Goal: Task Accomplishment & Management: Use online tool/utility

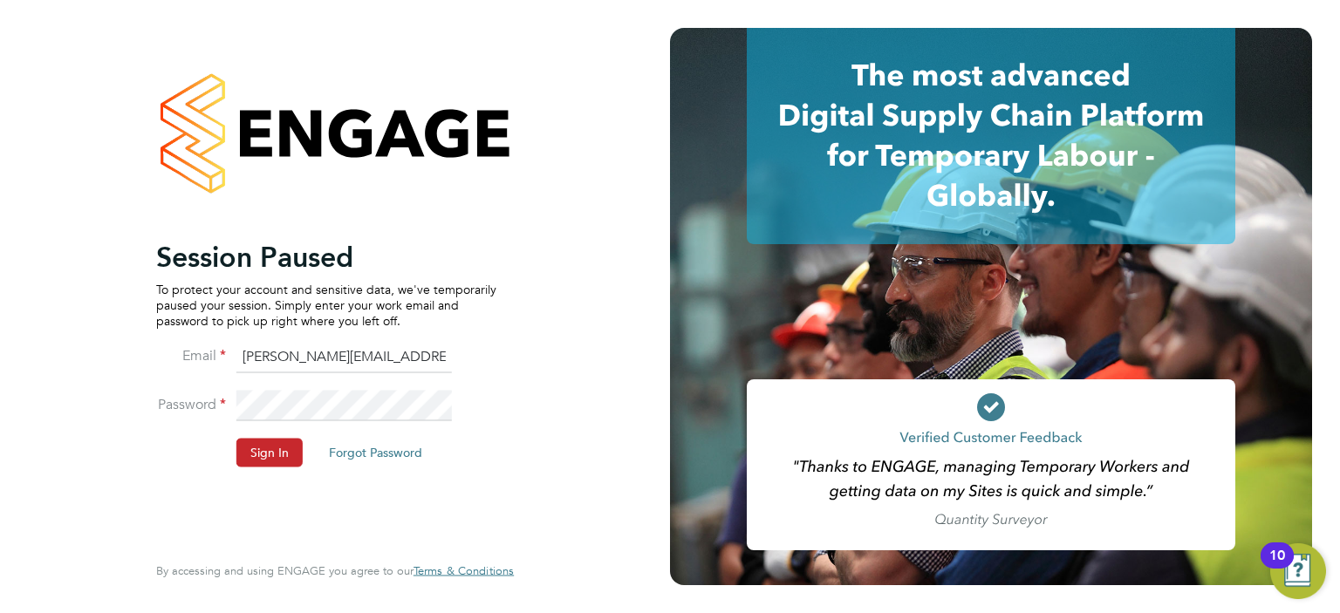
click at [268, 456] on button "Sign In" at bounding box center [269, 453] width 66 height 28
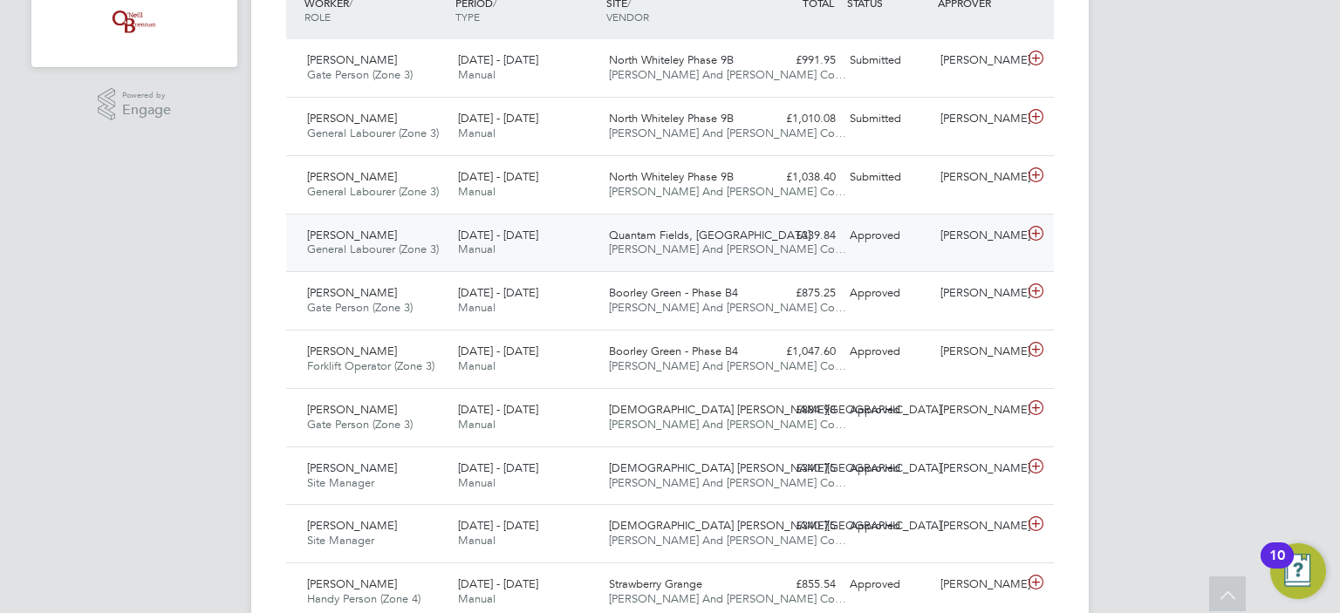
click at [411, 242] on span "General Labourer (Zone 3)" at bounding box center [373, 249] width 132 height 15
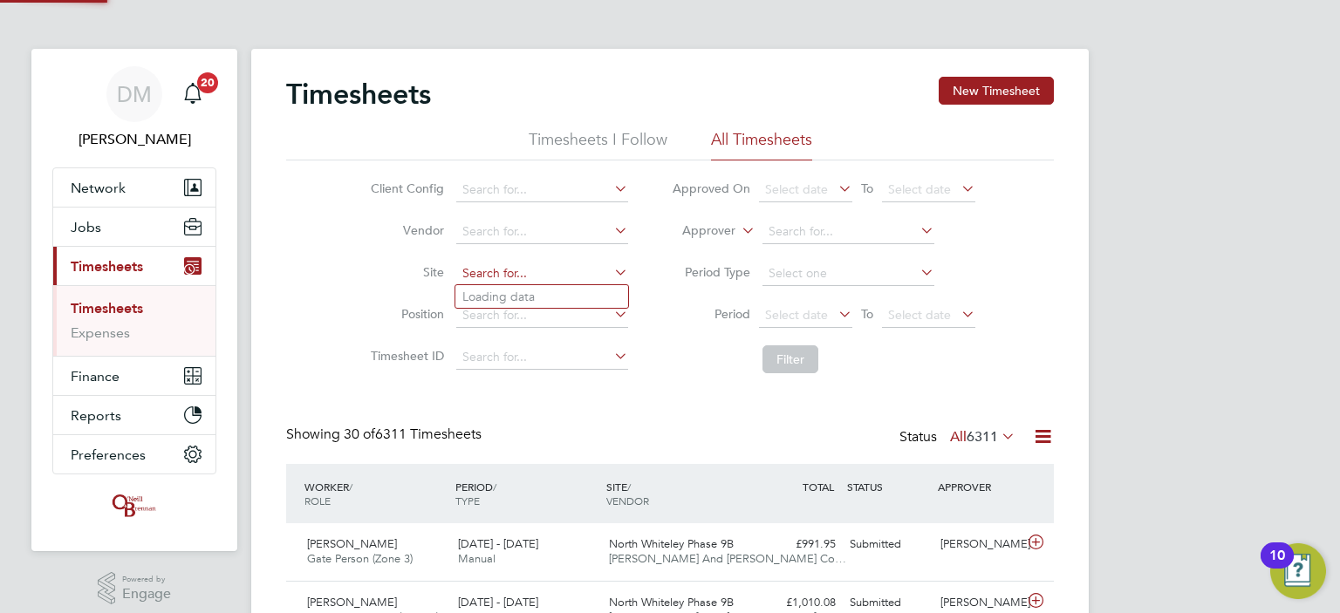
click at [503, 276] on input at bounding box center [542, 274] width 172 height 24
type input "[STREET_ADDRESS] (21S010)"
click at [611, 270] on icon at bounding box center [611, 272] width 0 height 24
click at [574, 271] on input at bounding box center [542, 274] width 172 height 24
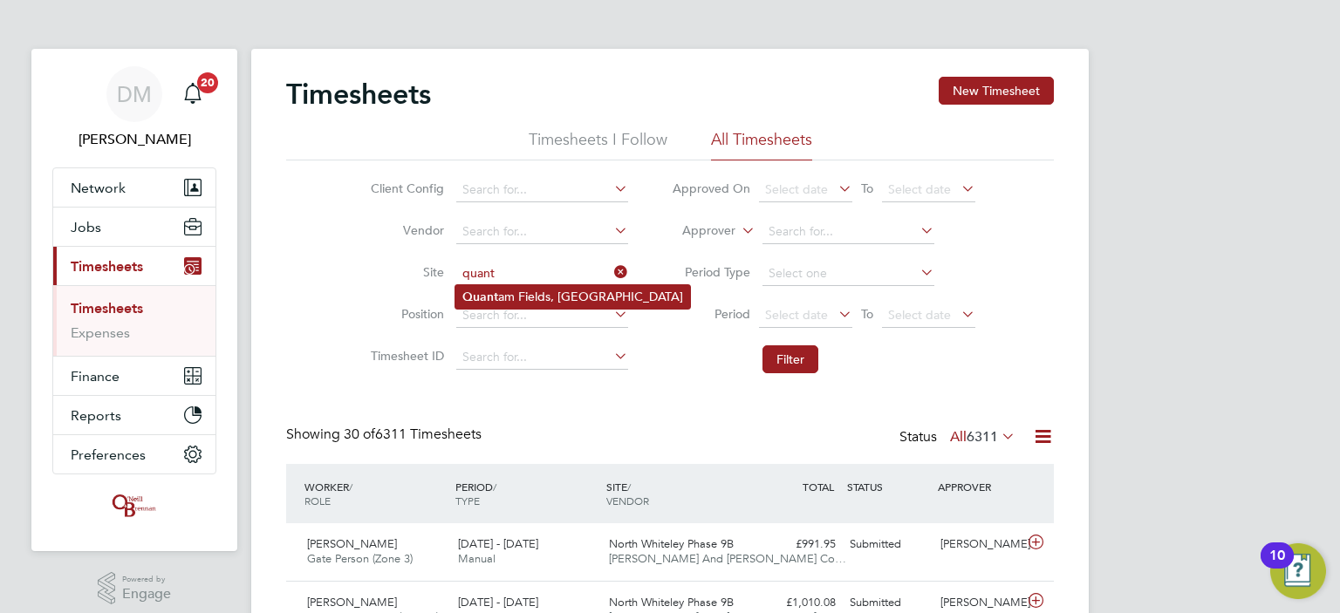
click at [554, 292] on li "[GEOGRAPHIC_DATA], [GEOGRAPHIC_DATA]" at bounding box center [573, 297] width 235 height 24
type input "Quantam Fields, [GEOGRAPHIC_DATA]"
click at [835, 313] on icon at bounding box center [835, 314] width 0 height 24
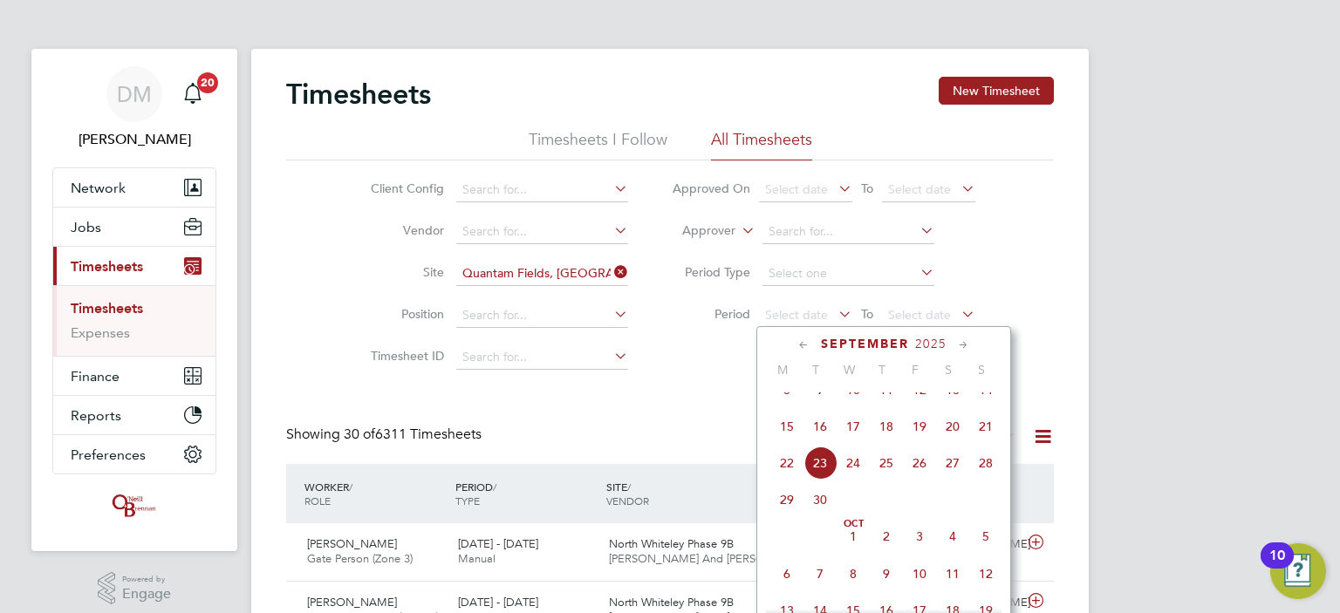
click at [778, 443] on span "15" at bounding box center [787, 426] width 33 height 33
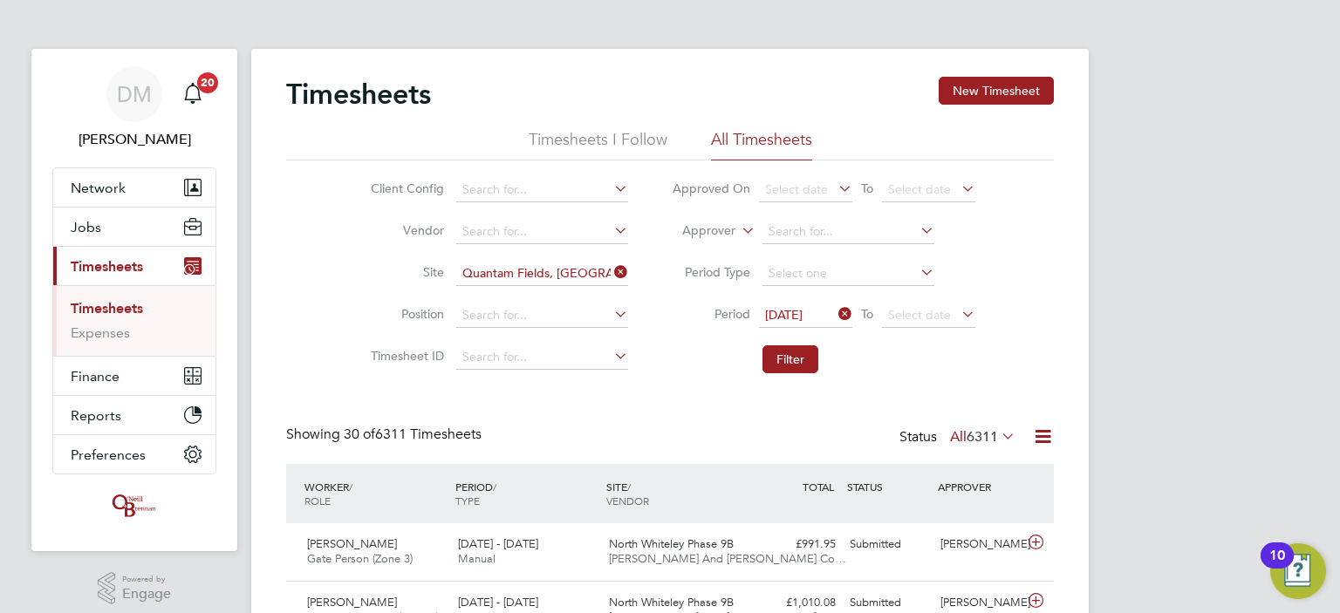
click at [958, 312] on icon at bounding box center [958, 314] width 0 height 24
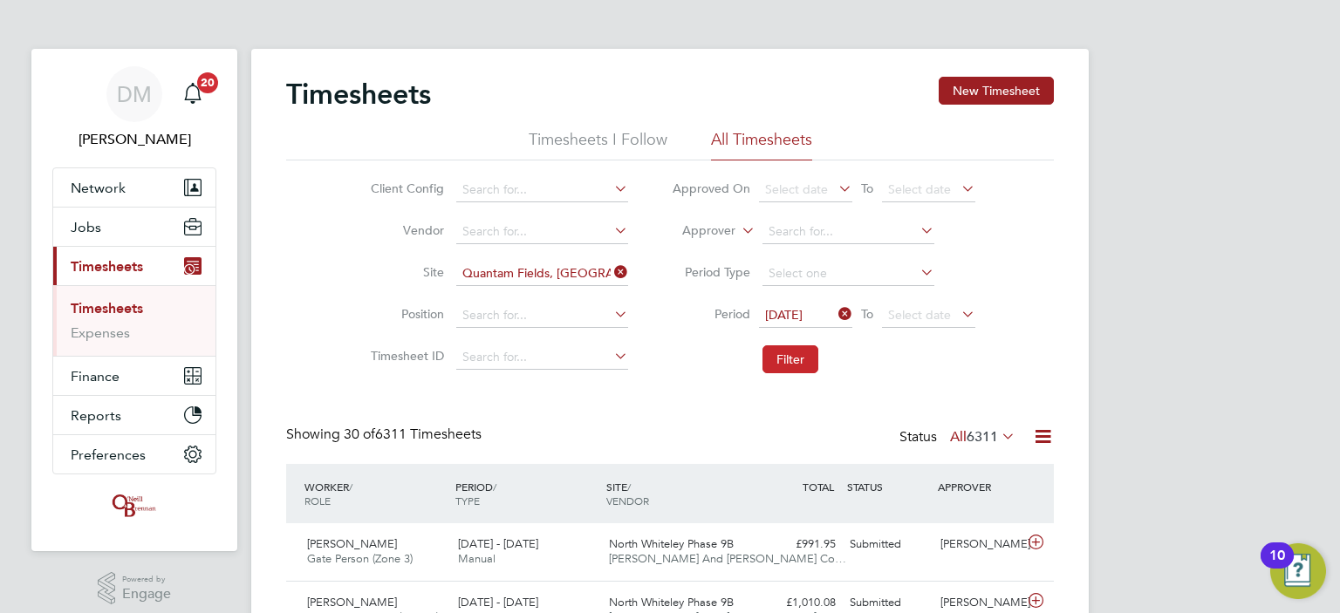
click at [798, 359] on button "Filter" at bounding box center [791, 360] width 56 height 28
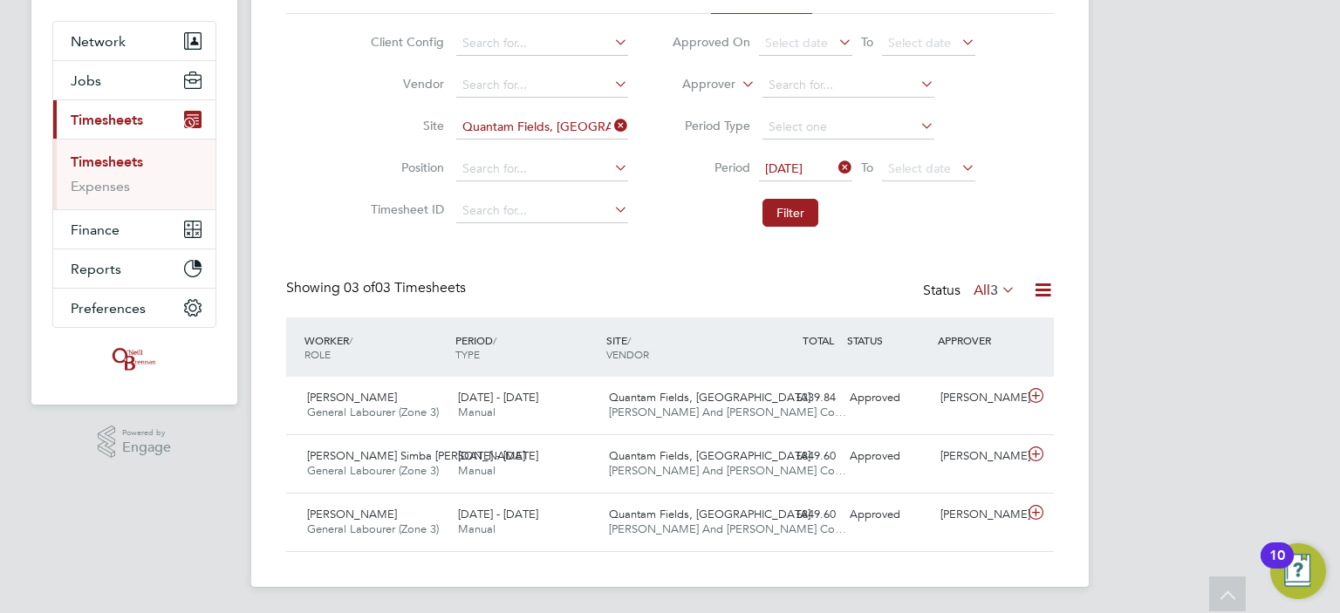
scroll to position [147, 0]
click at [1225, 399] on div "DM [PERSON_NAME] Notifications 20 Applications: Network Team Members Businesses…" at bounding box center [670, 234] width 1340 height 762
click at [756, 504] on div "£849.60 Approved" at bounding box center [797, 515] width 91 height 29
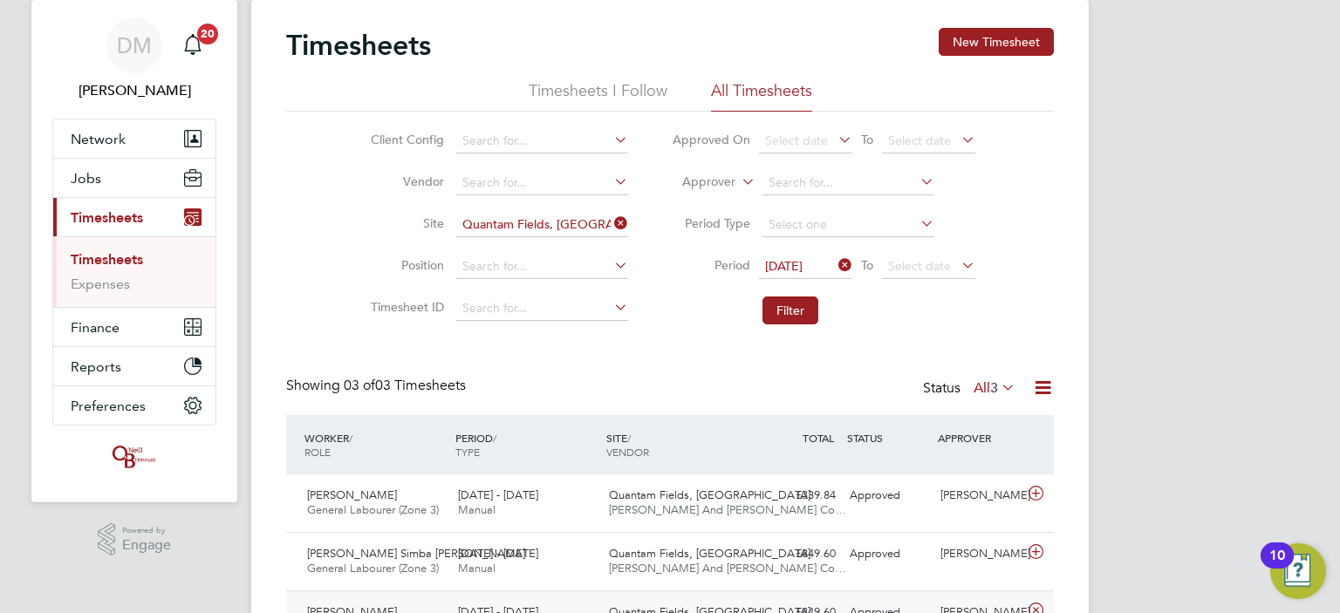
scroll to position [0, 0]
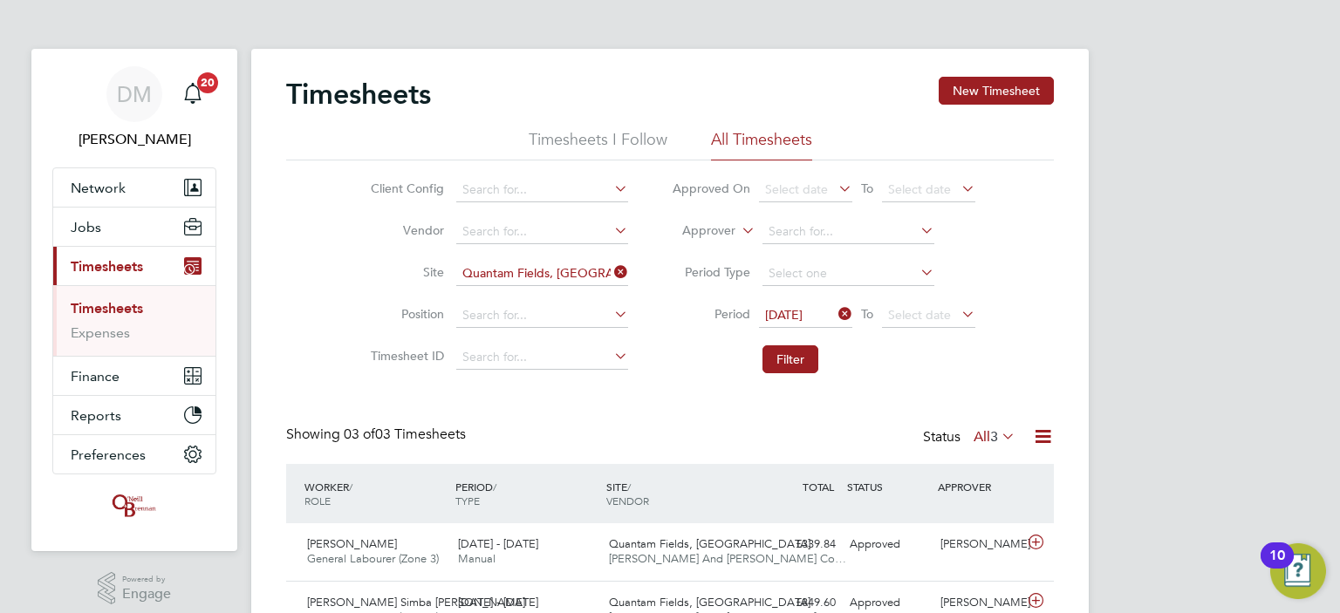
click at [283, 264] on div "Timesheets New Timesheet Timesheets I Follow All Timesheets Client Config Vendo…" at bounding box center [670, 472] width 838 height 846
click at [1216, 127] on div "DM [PERSON_NAME] Notifications 20 Applications: Network Team Members Businesses…" at bounding box center [670, 461] width 1340 height 922
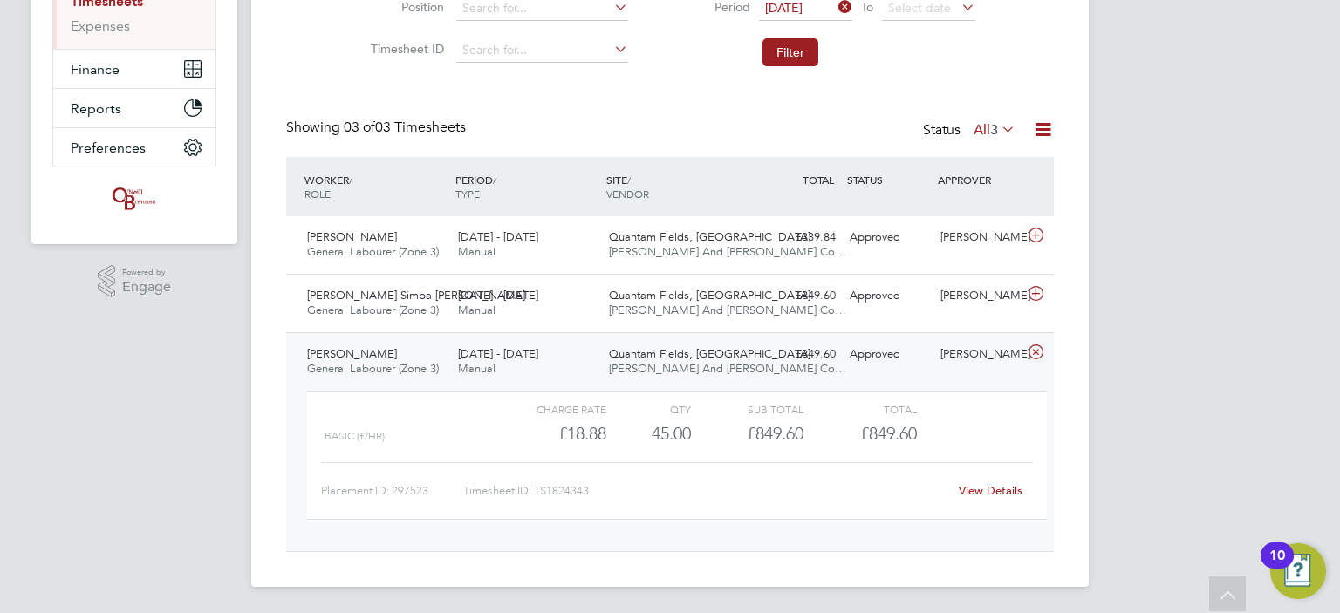
click at [1216, 127] on div "DM [PERSON_NAME] Notifications 20 Applications: Network Team Members Businesses…" at bounding box center [670, 154] width 1340 height 922
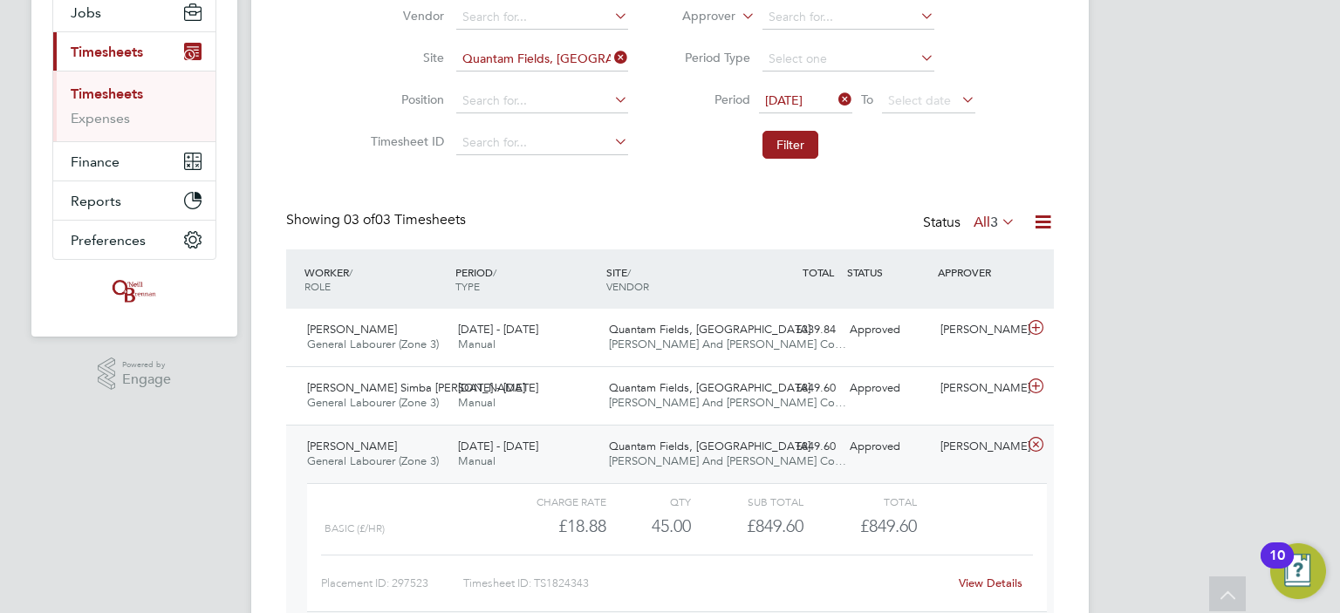
scroll to position [0, 0]
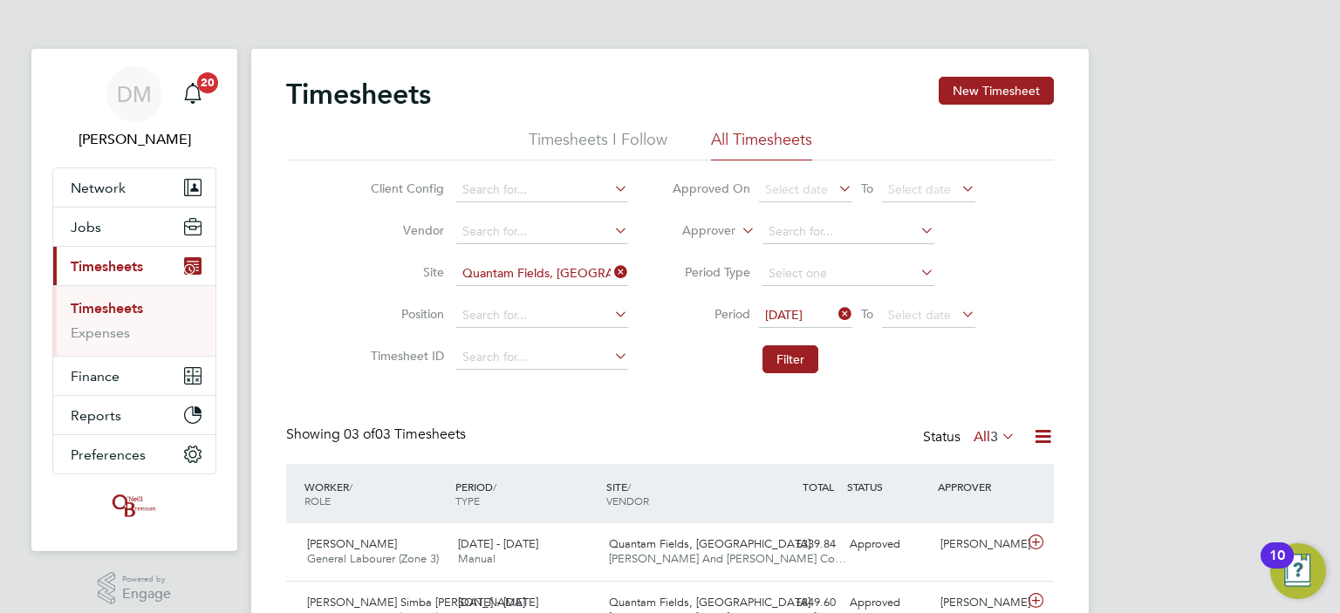
click at [1117, 264] on div "DM [PERSON_NAME] Notifications 20 Applications: Network Team Members Businesses…" at bounding box center [670, 461] width 1340 height 922
